Goal: Task Accomplishment & Management: Manage account settings

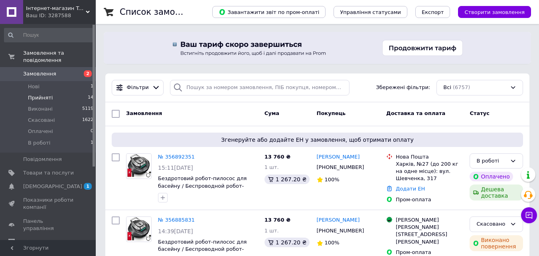
click at [61, 92] on li "Прийняті 14" at bounding box center [49, 97] width 98 height 11
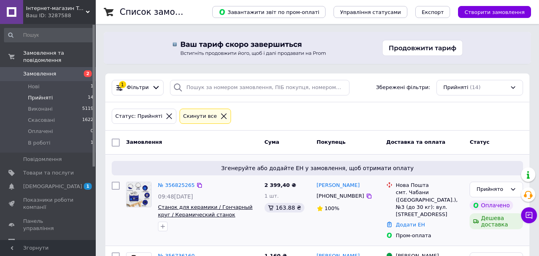
scroll to position [40, 0]
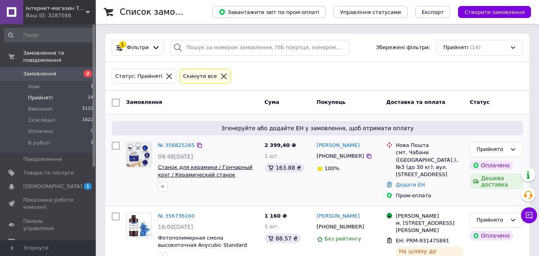
drag, startPoint x: 179, startPoint y: 172, endPoint x: 192, endPoint y: 171, distance: 12.8
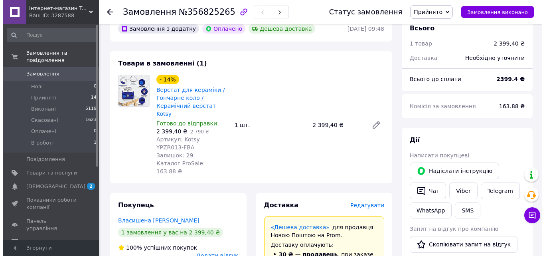
scroll to position [80, 0]
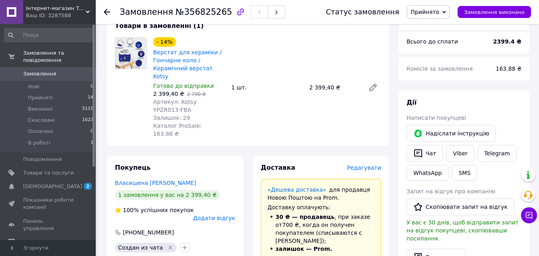
click at [364, 164] on span "Редагувати" at bounding box center [364, 167] width 34 height 6
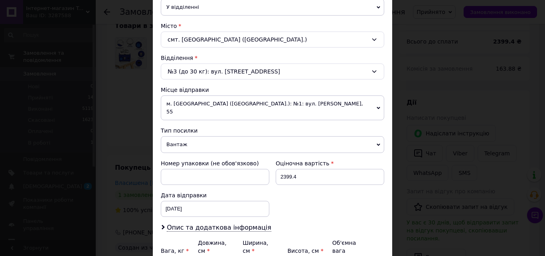
scroll to position [239, 0]
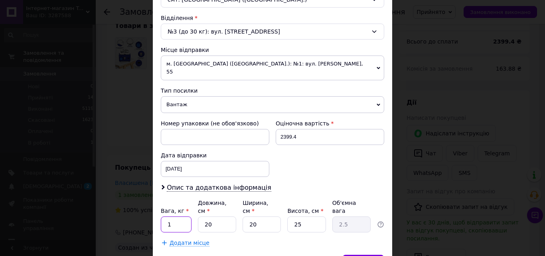
click at [173, 216] on input "1" at bounding box center [176, 224] width 31 height 16
type input "3"
drag, startPoint x: 366, startPoint y: 245, endPoint x: 323, endPoint y: 180, distance: 78.1
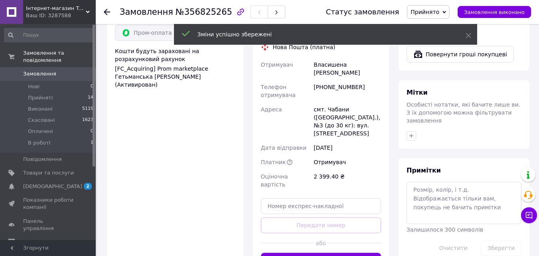
scroll to position [359, 0]
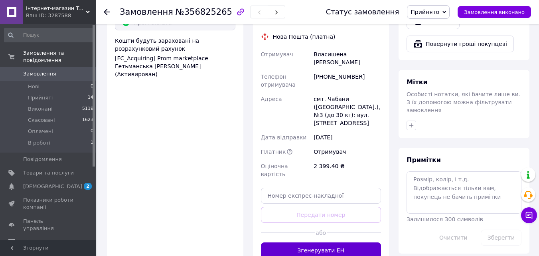
click at [352, 242] on button "Згенерувати ЕН" at bounding box center [321, 250] width 120 height 16
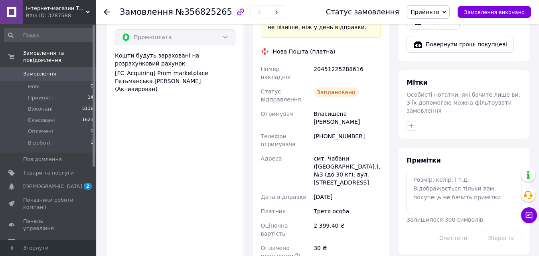
scroll to position [319, 0]
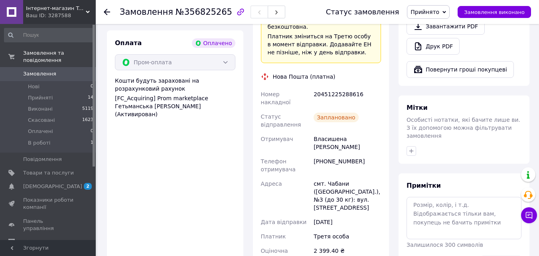
click at [334, 87] on div "20451225288616" at bounding box center [347, 98] width 71 height 22
copy div "20451225288616"
